Goal: Task Accomplishment & Management: Use online tool/utility

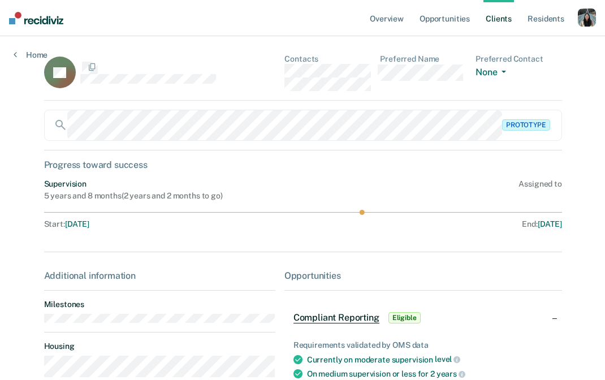
scroll to position [77, 0]
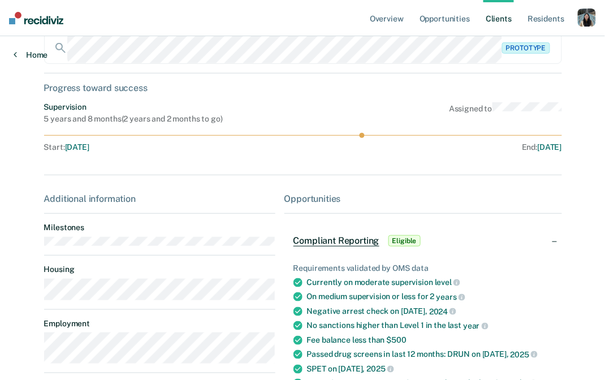
click at [19, 54] on link "Home" at bounding box center [31, 55] width 34 height 10
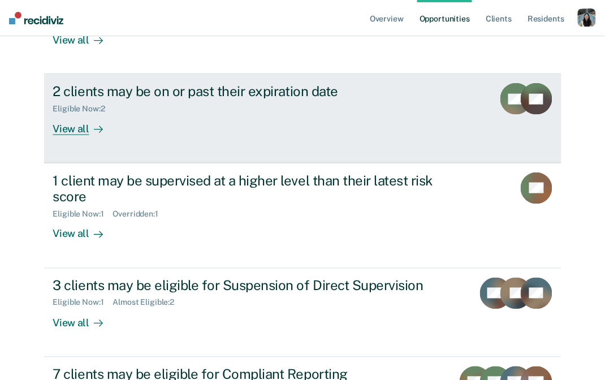
scroll to position [231, 0]
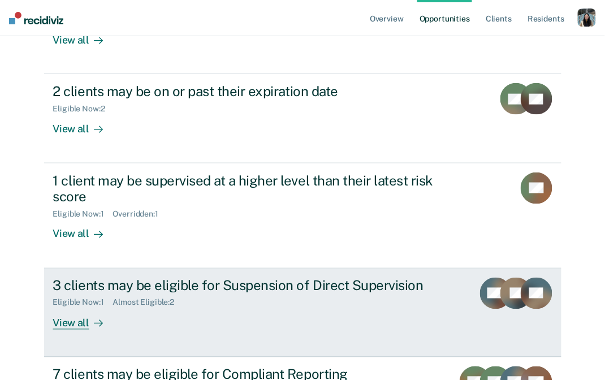
click at [231, 278] on div "3 clients may be eligible for Suspension of Direct Supervision" at bounding box center [251, 286] width 397 height 16
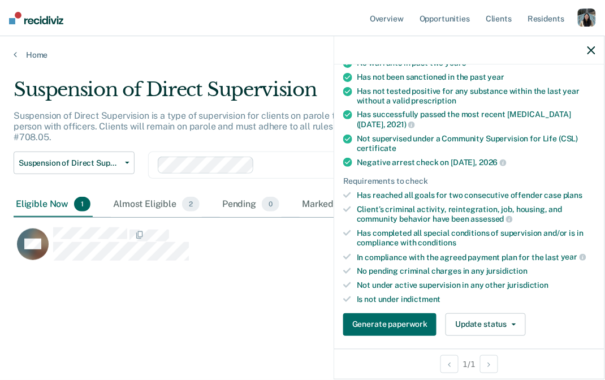
scroll to position [150, 0]
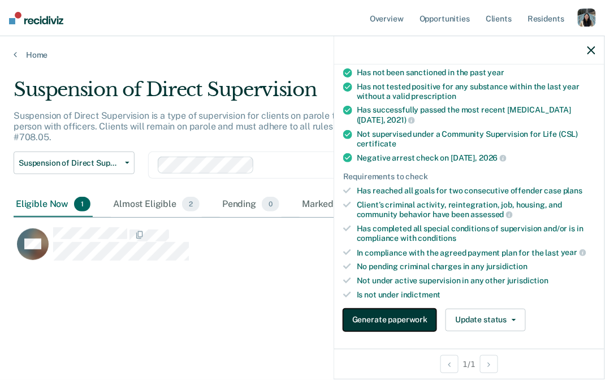
click at [415, 317] on button "Generate paperwork" at bounding box center [389, 320] width 93 height 23
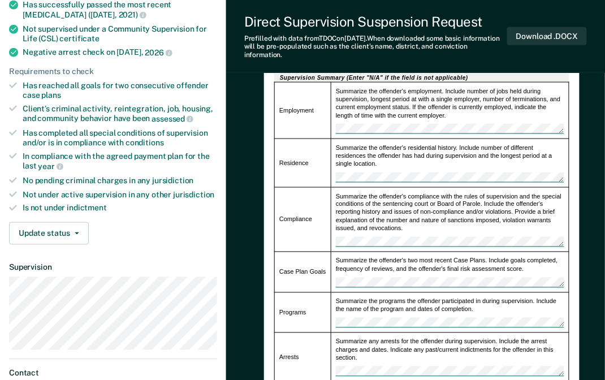
scroll to position [276, 0]
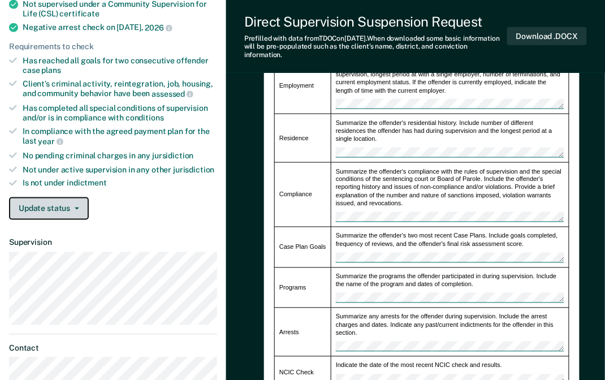
click at [61, 210] on button "Update status" at bounding box center [49, 208] width 80 height 23
